Goal: Check status: Check status

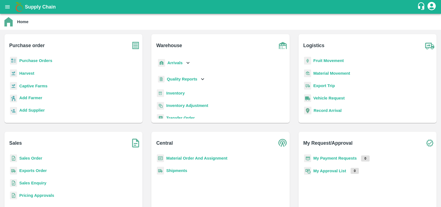
click at [24, 60] on b "Purchase Orders" at bounding box center [35, 60] width 33 height 4
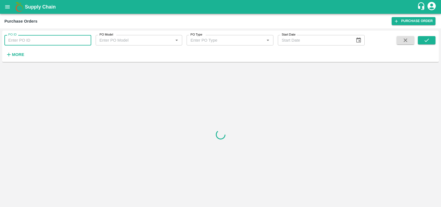
click at [37, 43] on input "PO ID" at bounding box center [47, 40] width 87 height 10
paste input "173006"
type input "173006"
click at [428, 38] on icon "submit" at bounding box center [427, 40] width 6 height 6
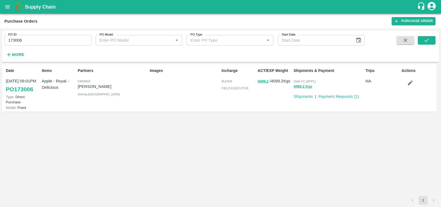
click at [25, 90] on link "PO 173006" at bounding box center [19, 89] width 27 height 10
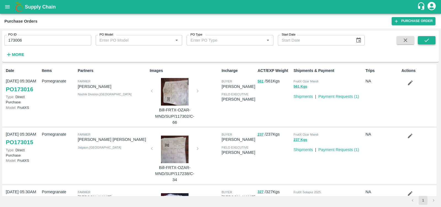
click at [430, 39] on button "submit" at bounding box center [427, 40] width 18 height 8
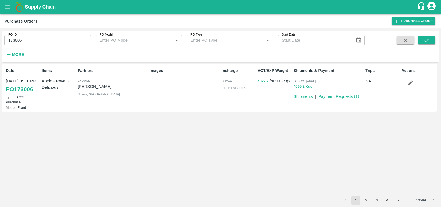
click at [44, 38] on input "173006" at bounding box center [47, 40] width 87 height 10
paste input "text"
type input "172054"
click at [428, 41] on icon "submit" at bounding box center [427, 40] width 6 height 6
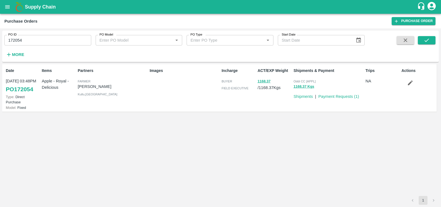
click at [254, 143] on div "Date 27 Aug, 03:48PM PO 172054 Type: Direct Purchase Model: Fixed Items Apple -…" at bounding box center [220, 130] width 437 height 132
